Goal: Task Accomplishment & Management: Complete application form

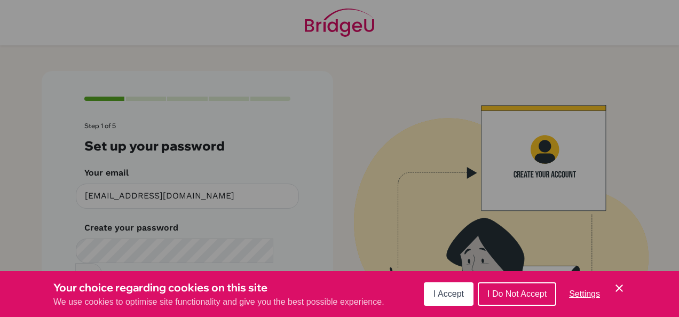
scroll to position [39, 0]
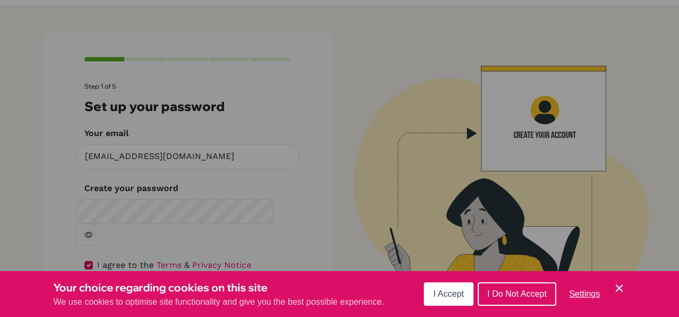
click at [442, 294] on span "I Accept" at bounding box center [448, 293] width 30 height 9
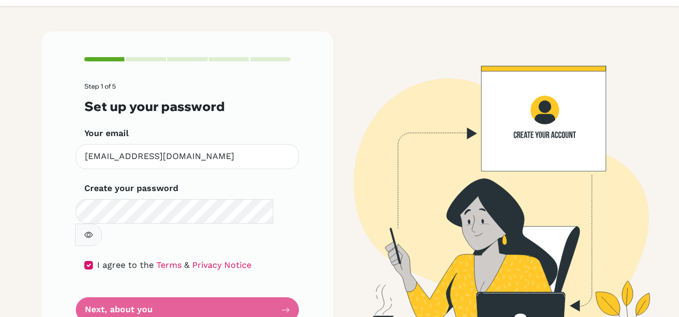
click at [281, 276] on form "Step 1 of 5 Set up your password Your email ruhanisharma2675@hopetown.co.in Inv…" at bounding box center [187, 203] width 206 height 240
drag, startPoint x: 236, startPoint y: 275, endPoint x: 279, endPoint y: 261, distance: 44.7
click at [279, 261] on form "Step 1 of 5 Set up your password Your email ruhanisharma2675@hopetown.co.in Inv…" at bounding box center [187, 203] width 206 height 240
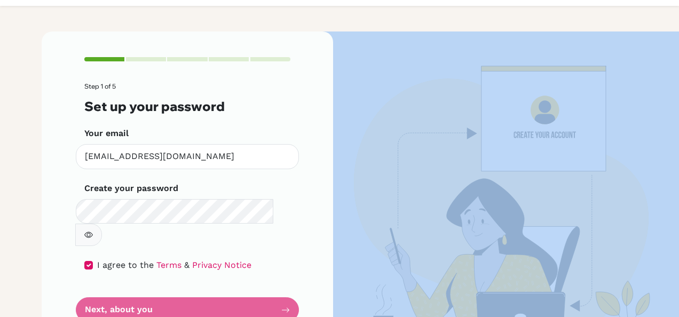
drag, startPoint x: 279, startPoint y: 261, endPoint x: 285, endPoint y: 273, distance: 13.1
click at [285, 273] on form "Step 1 of 5 Set up your password Your email ruhanisharma2675@hopetown.co.in Inv…" at bounding box center [187, 203] width 206 height 240
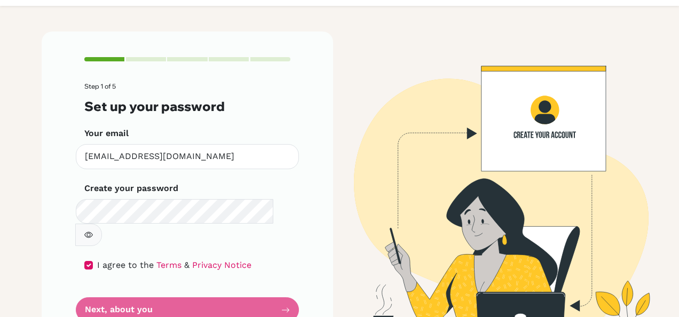
click at [285, 273] on form "Step 1 of 5 Set up your password Your email ruhanisharma2675@hopetown.co.in Inv…" at bounding box center [187, 203] width 206 height 240
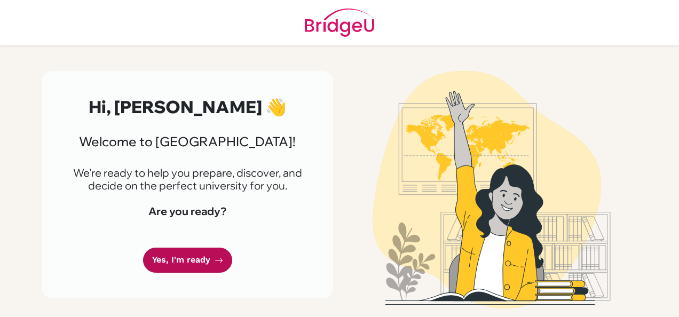
click at [182, 248] on link "Yes, I'm ready" at bounding box center [187, 260] width 89 height 25
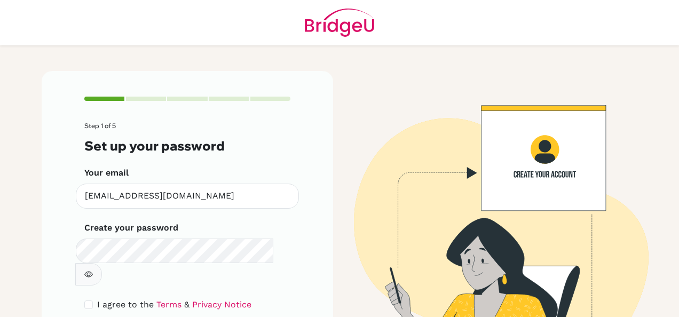
scroll to position [55, 0]
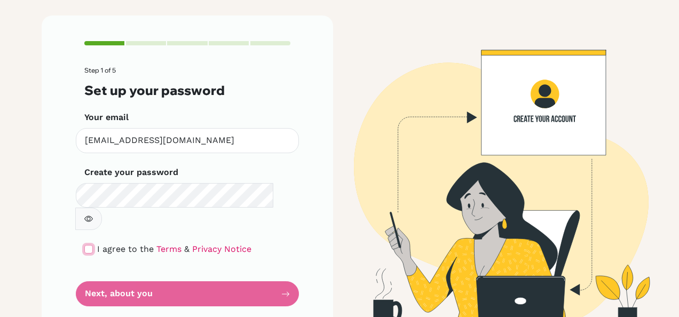
click at [84, 245] on input "checkbox" at bounding box center [88, 249] width 9 height 9
checkbox input "true"
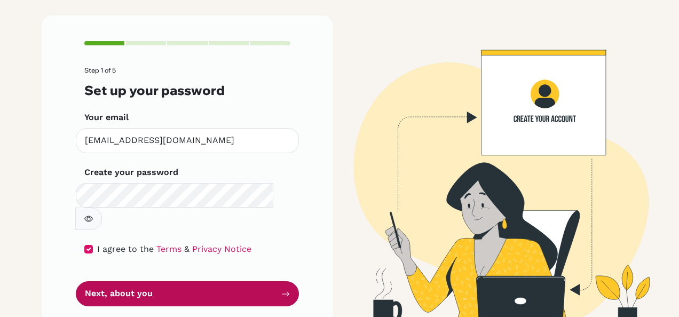
click at [284, 291] on icon "submit" at bounding box center [285, 293] width 7 height 5
